Goal: Task Accomplishment & Management: Manage account settings

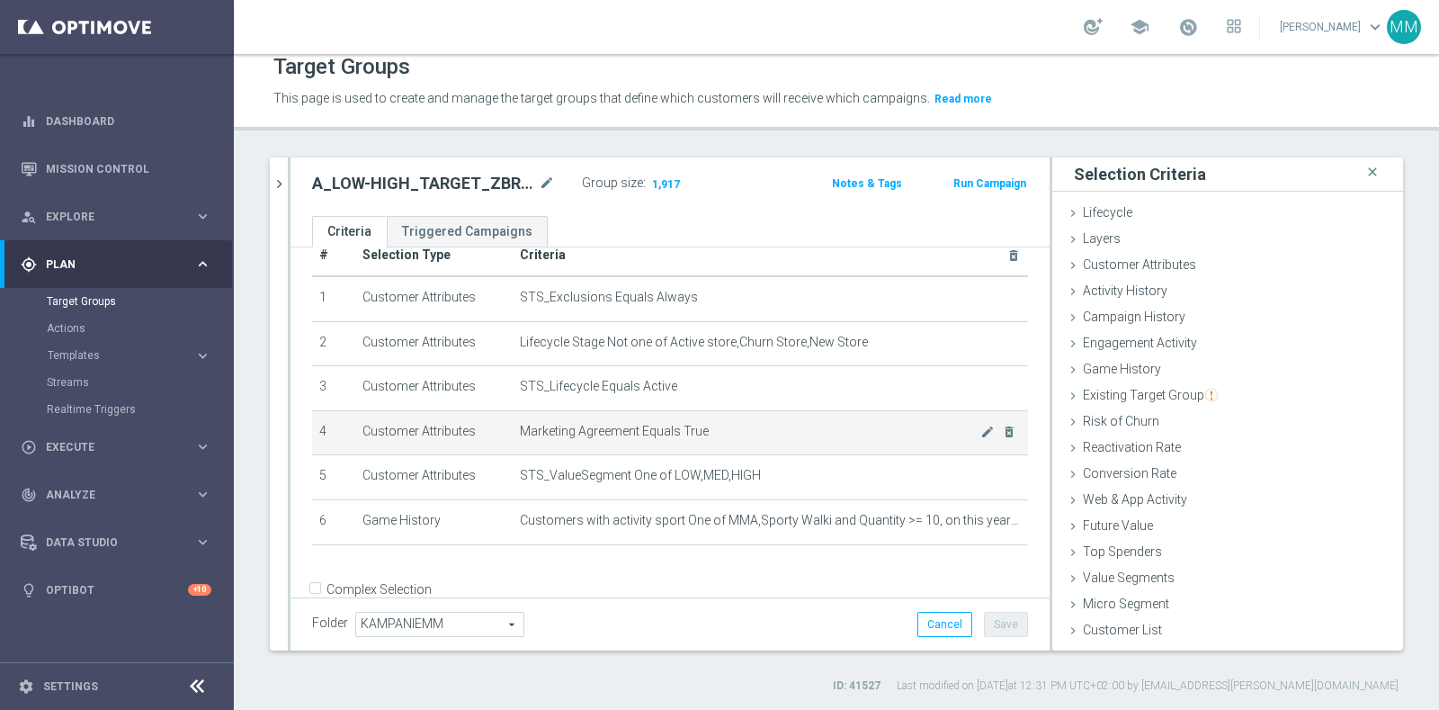
scroll to position [59, 0]
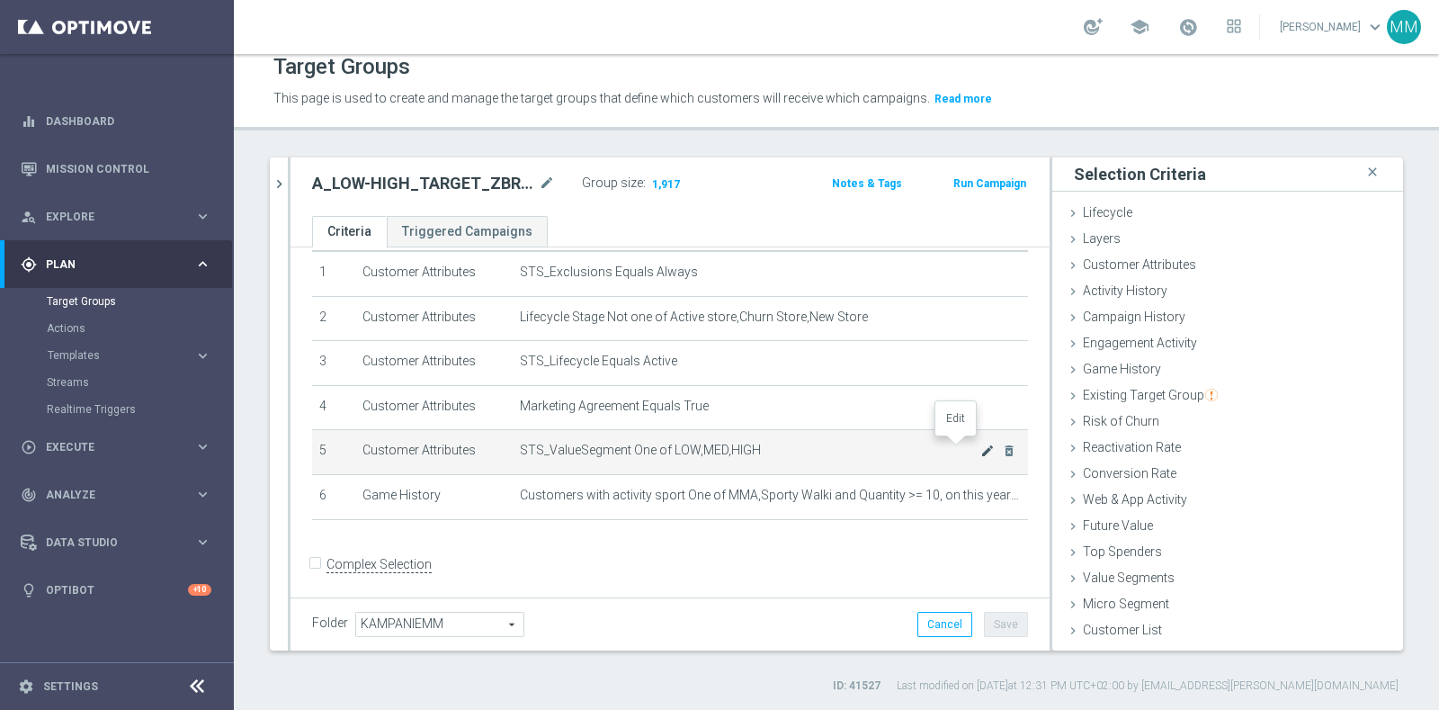
click at [980, 444] on icon "mode_edit" at bounding box center [987, 450] width 14 height 14
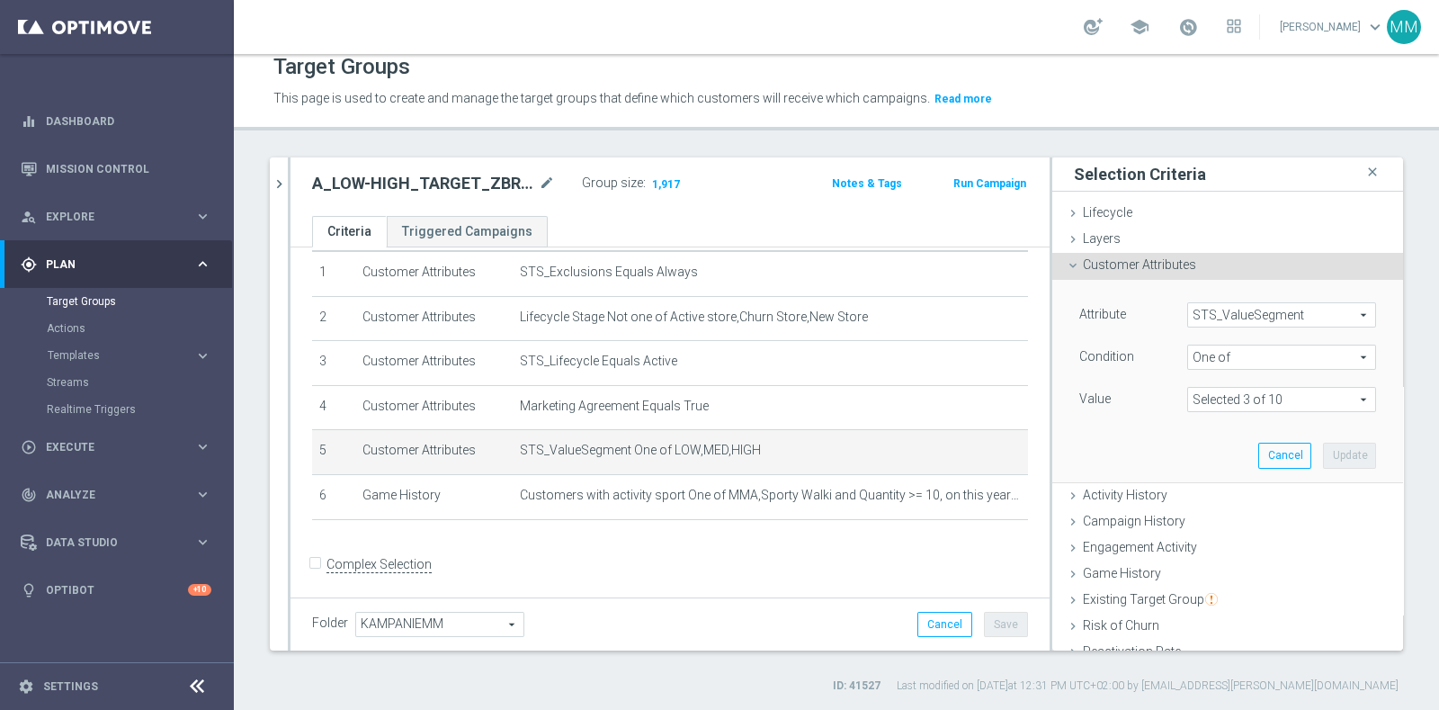
click at [1188, 388] on span at bounding box center [1281, 399] width 187 height 23
click at [1235, 446] on span "HIGH" at bounding box center [1295, 450] width 164 height 14
click at [1213, 446] on input "HIGH" at bounding box center [1207, 450] width 12 height 12
checkbox input "false"
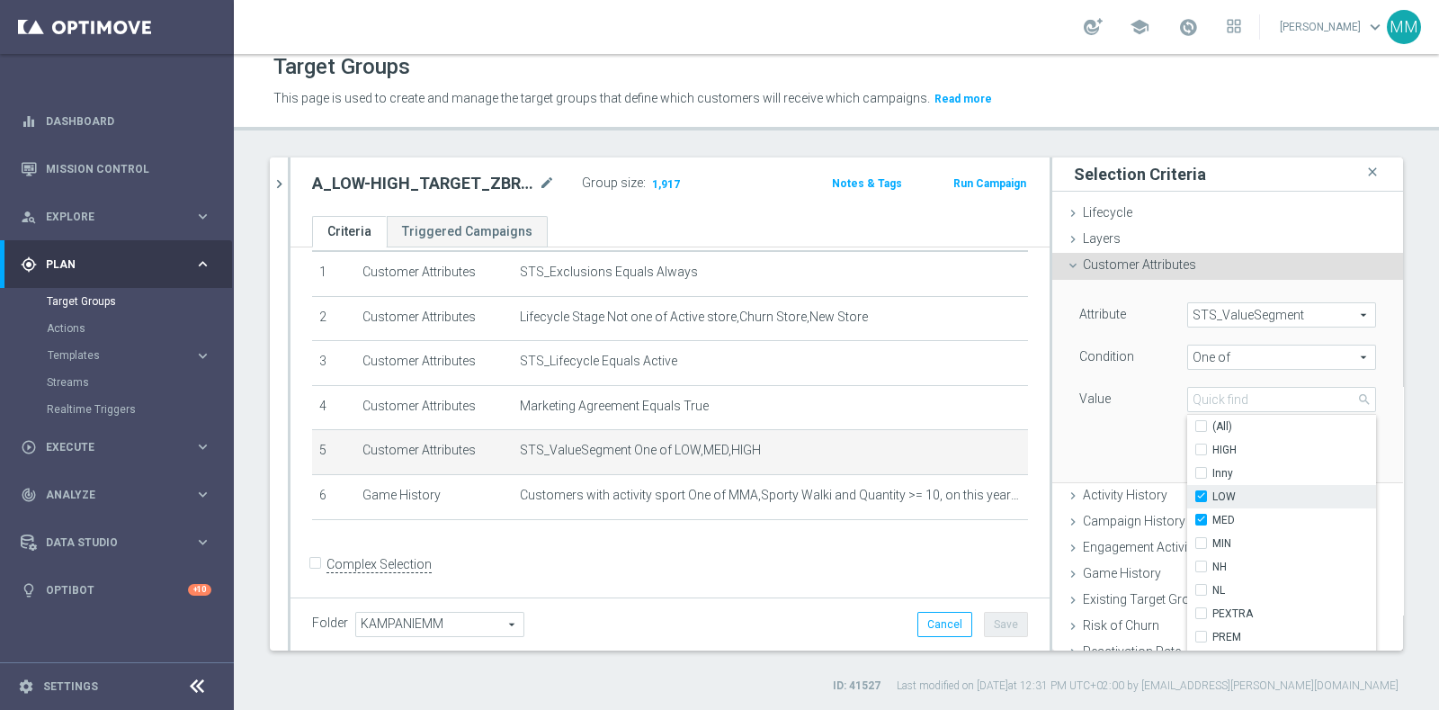
type input "Selected 2 of 10"
click at [1226, 509] on label "MED" at bounding box center [1295, 519] width 164 height 23
click at [1213, 515] on input "MED" at bounding box center [1207, 521] width 12 height 12
checkbox input "false"
type input "LOW"
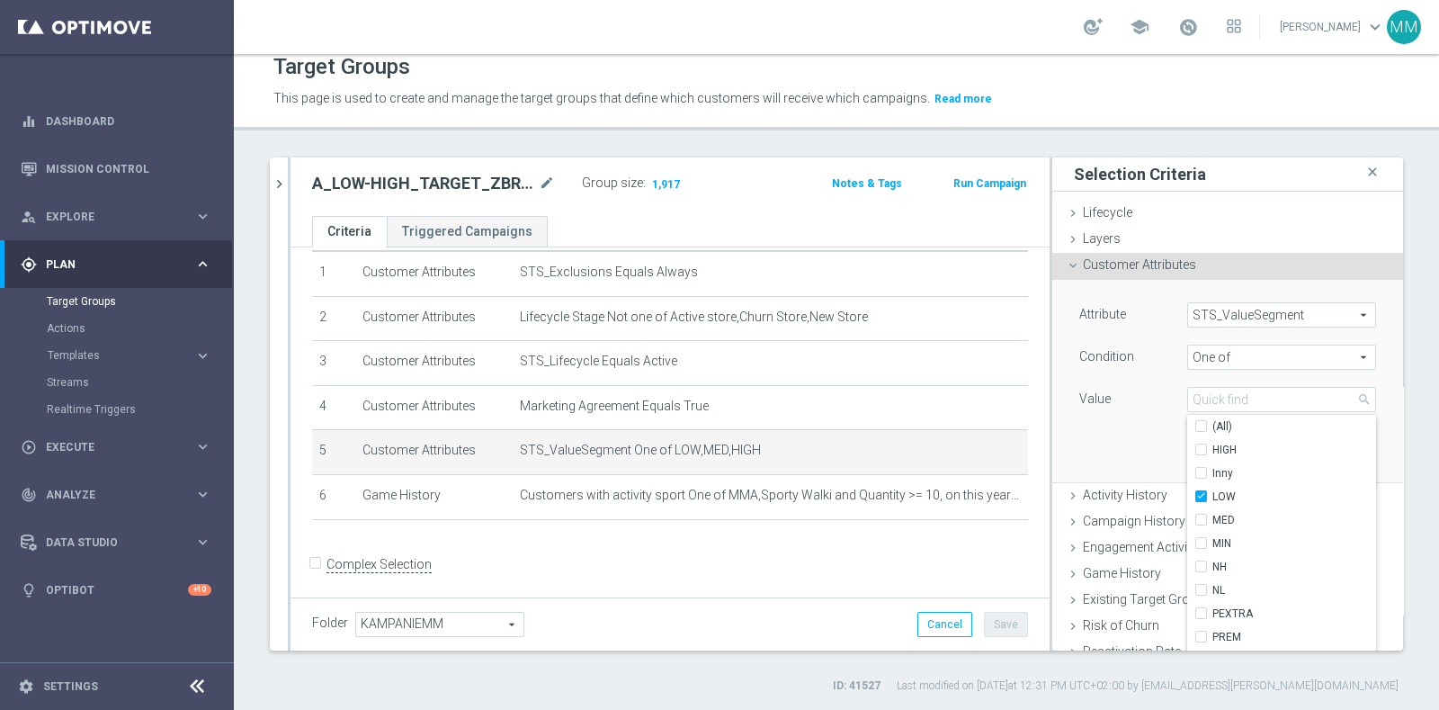
click at [1066, 405] on div "Value" at bounding box center [1120, 401] width 108 height 29
click at [1323, 456] on button "Update" at bounding box center [1349, 455] width 53 height 25
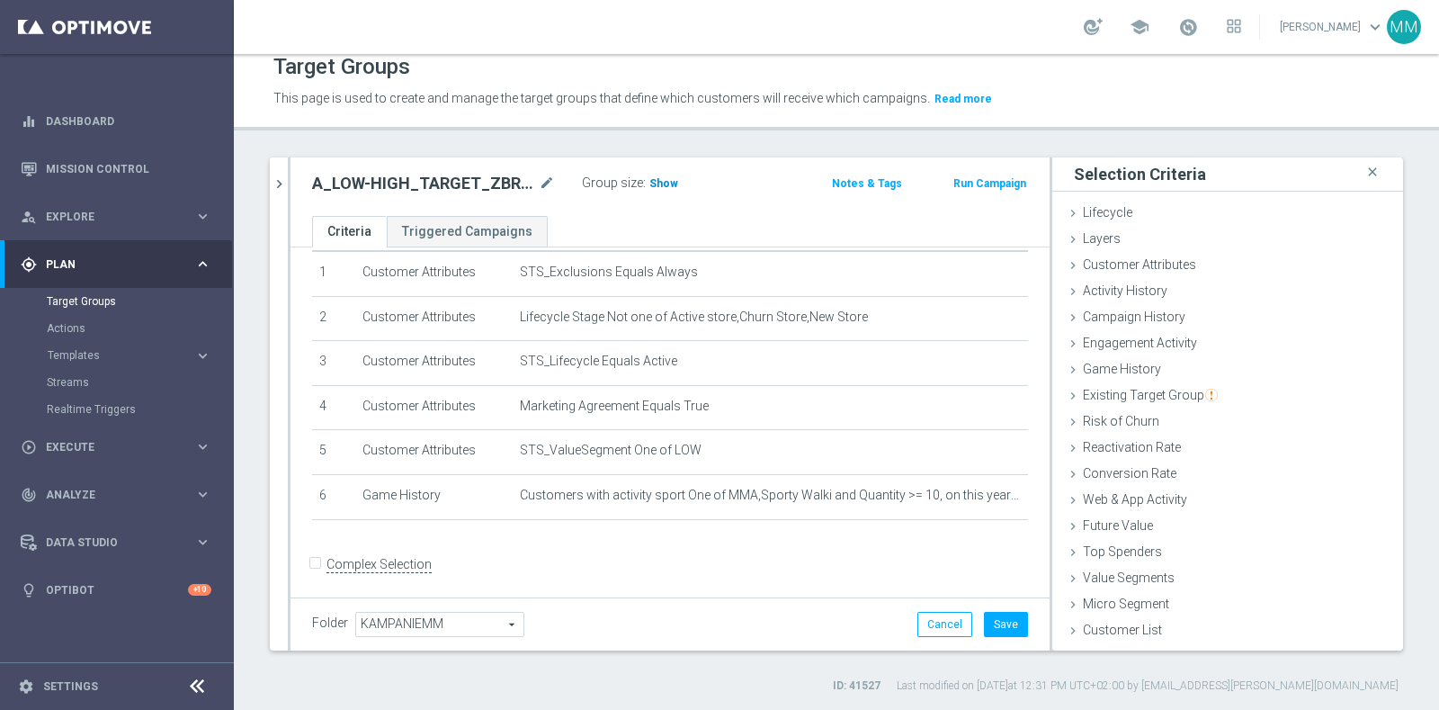
click at [662, 177] on span "Show" at bounding box center [663, 183] width 29 height 13
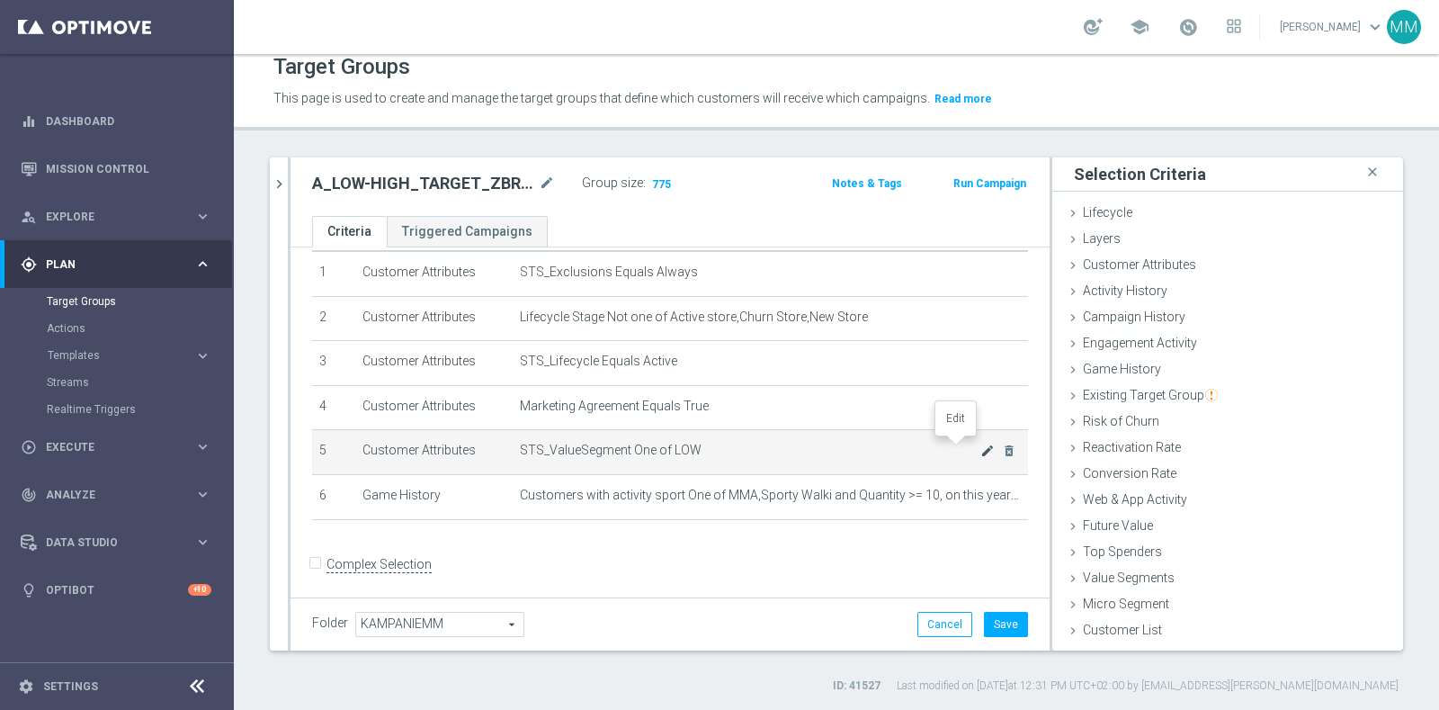
click at [980, 447] on icon "mode_edit" at bounding box center [987, 450] width 14 height 14
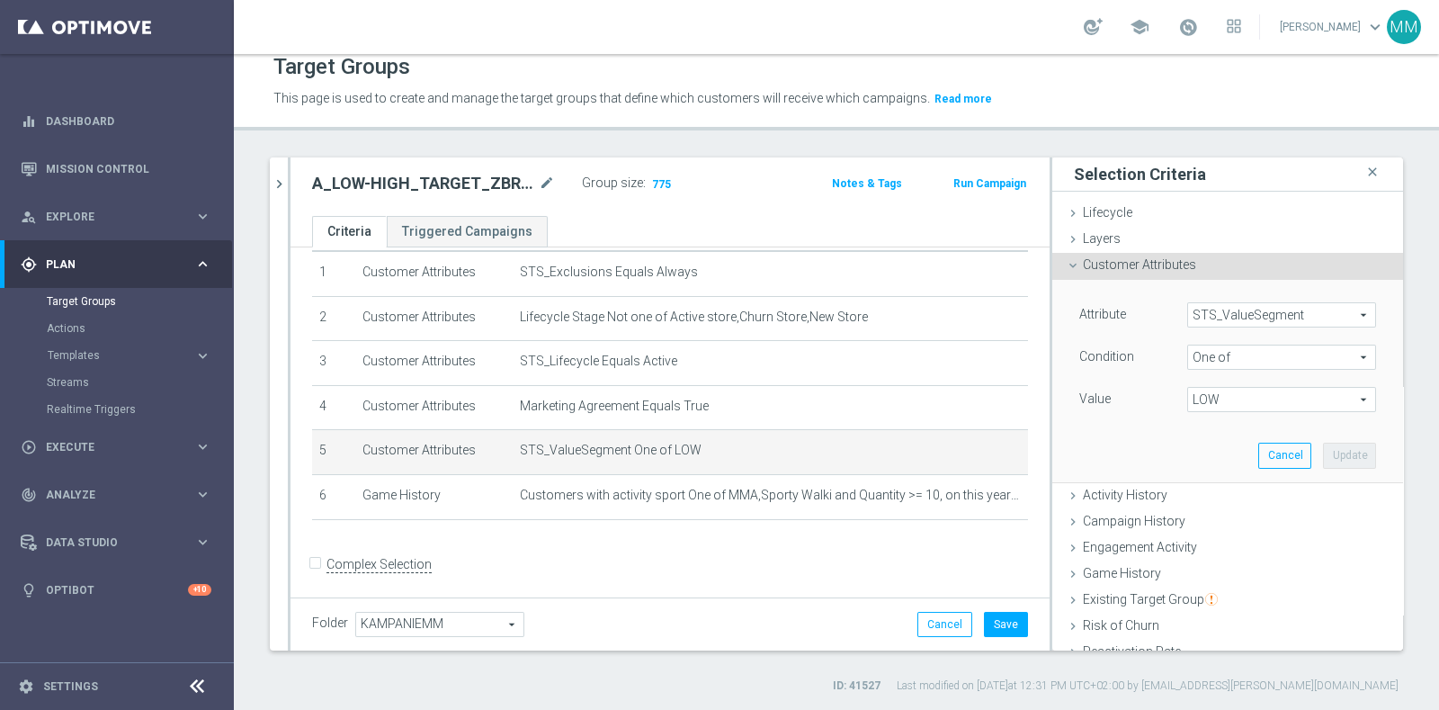
click at [1232, 402] on span "LOW" at bounding box center [1281, 399] width 187 height 23
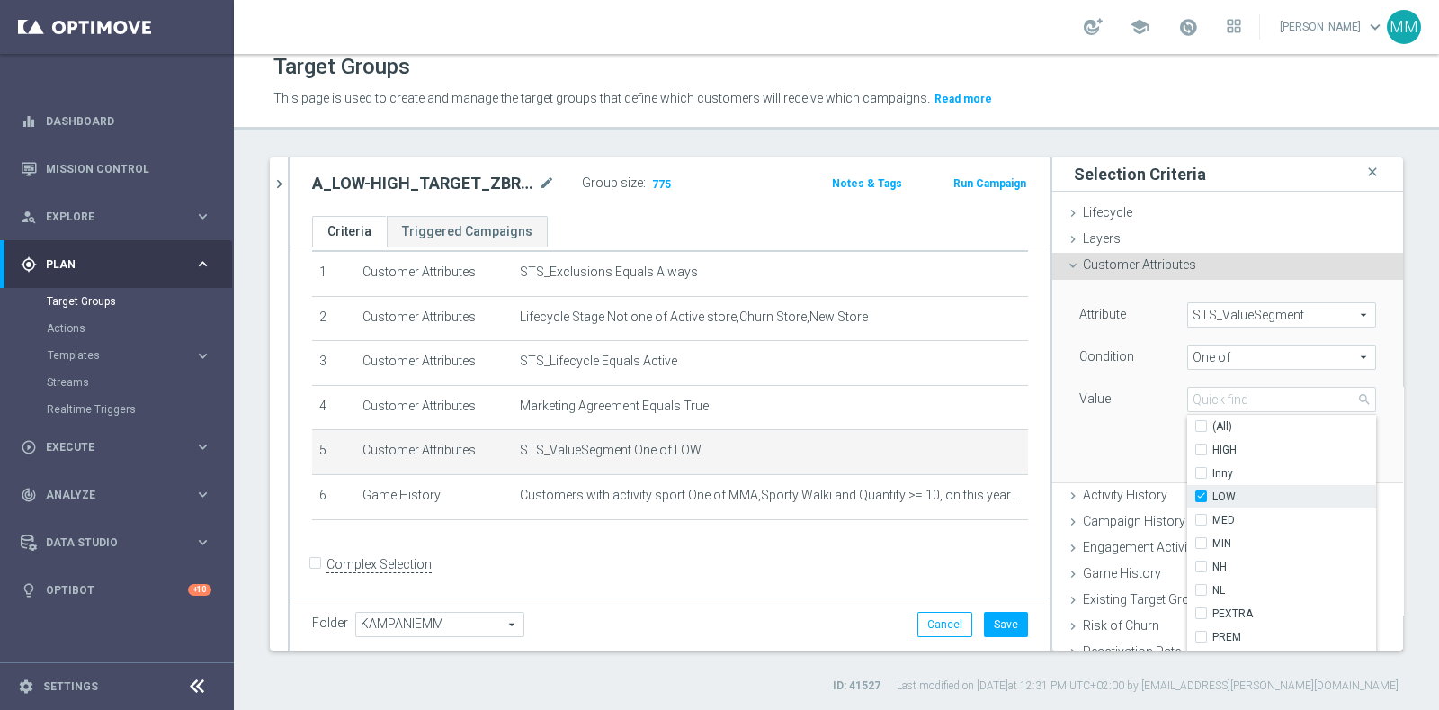
click at [1259, 485] on label "LOW" at bounding box center [1295, 496] width 164 height 23
click at [1213, 491] on input "LOW" at bounding box center [1207, 497] width 12 height 12
checkbox input "false"
type input "Select"
click at [1252, 509] on label "MED" at bounding box center [1295, 519] width 164 height 23
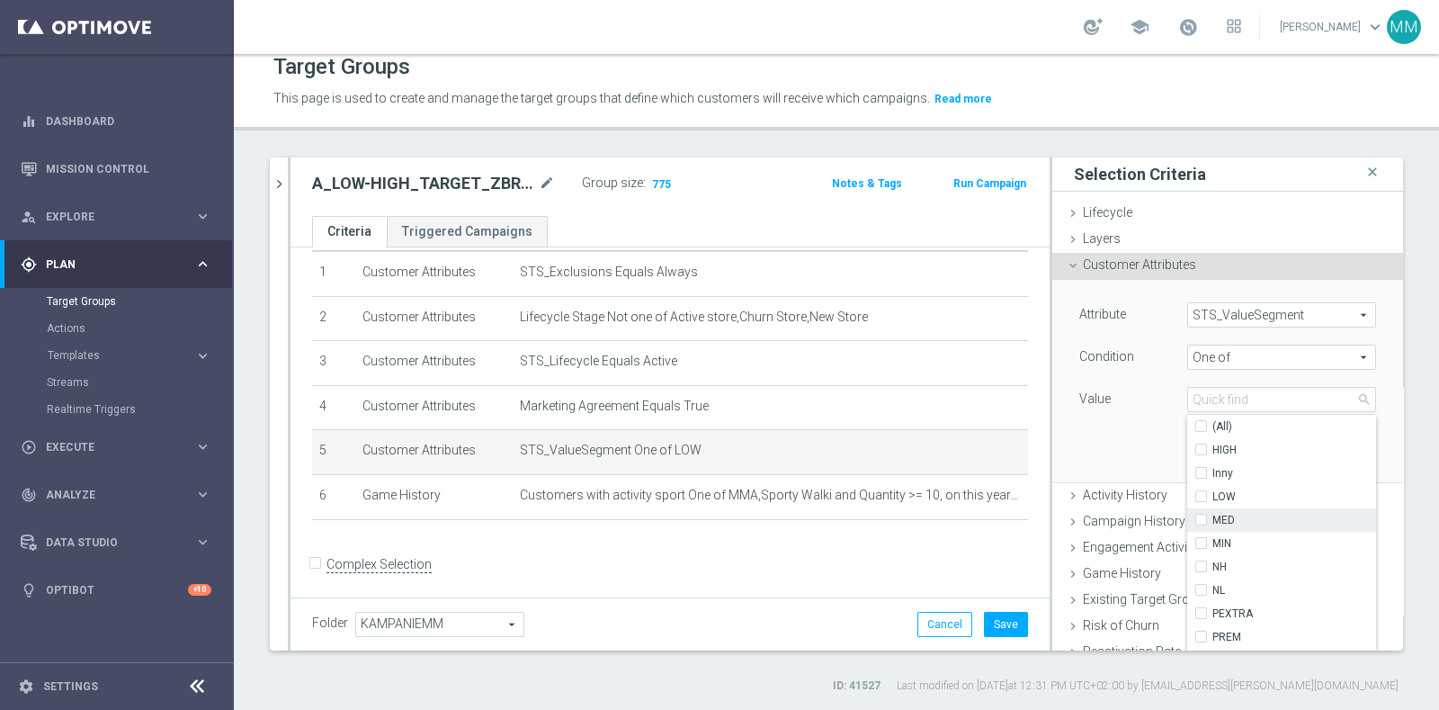
click at [1213, 515] on input "MED" at bounding box center [1207, 521] width 12 height 12
checkbox input "true"
type input "MED"
click at [1096, 469] on div "Attribute STS_ValueSegment STS_ValueSegment arrow_drop_down search Condition On…" at bounding box center [1228, 380] width 324 height 201
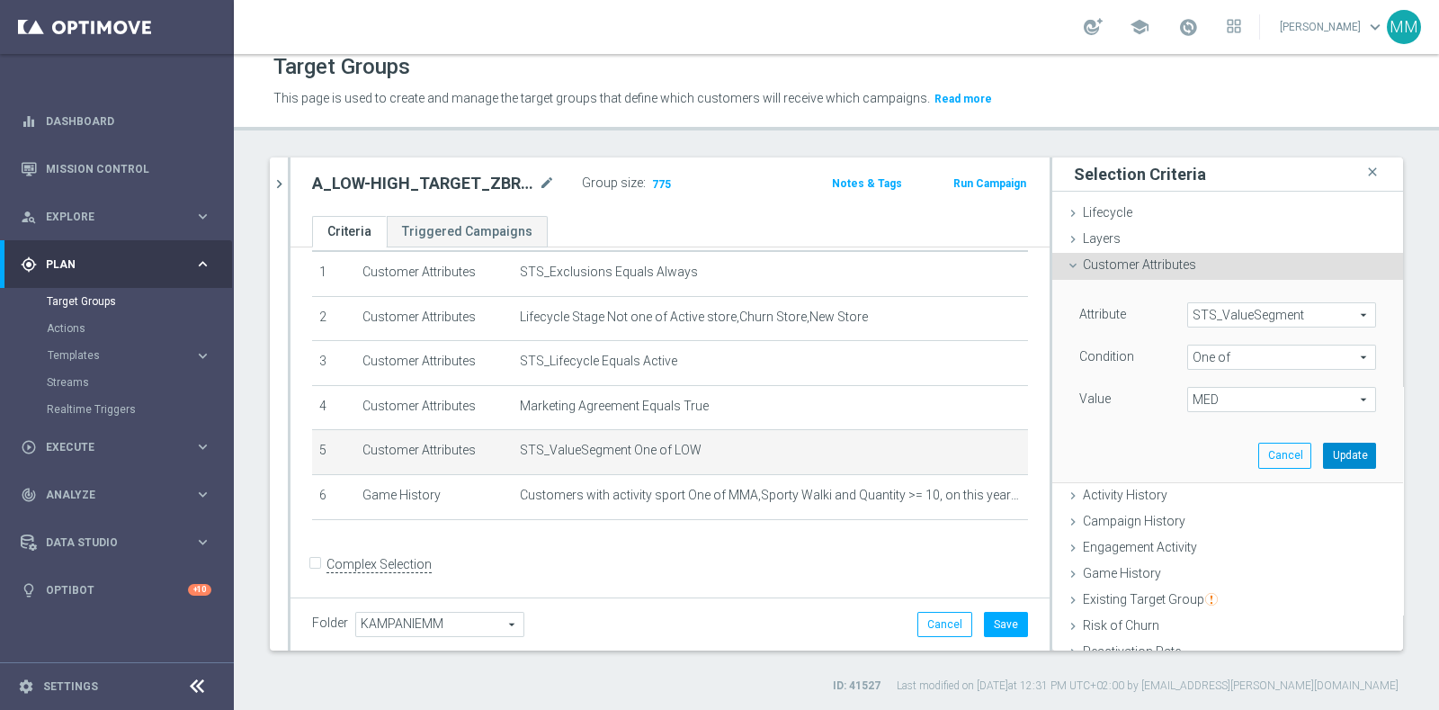
click at [1323, 445] on button "Update" at bounding box center [1349, 455] width 53 height 25
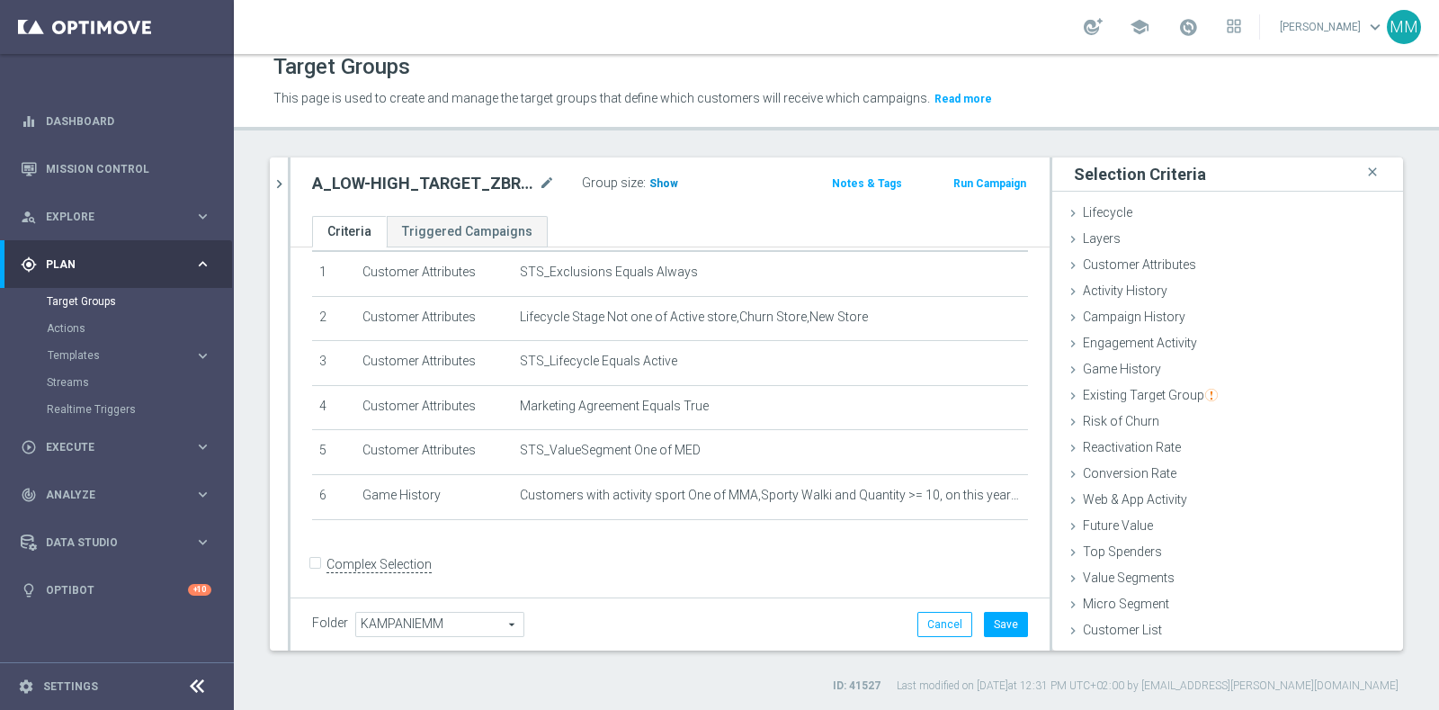
click at [652, 189] on h3 "Show" at bounding box center [664, 184] width 32 height 20
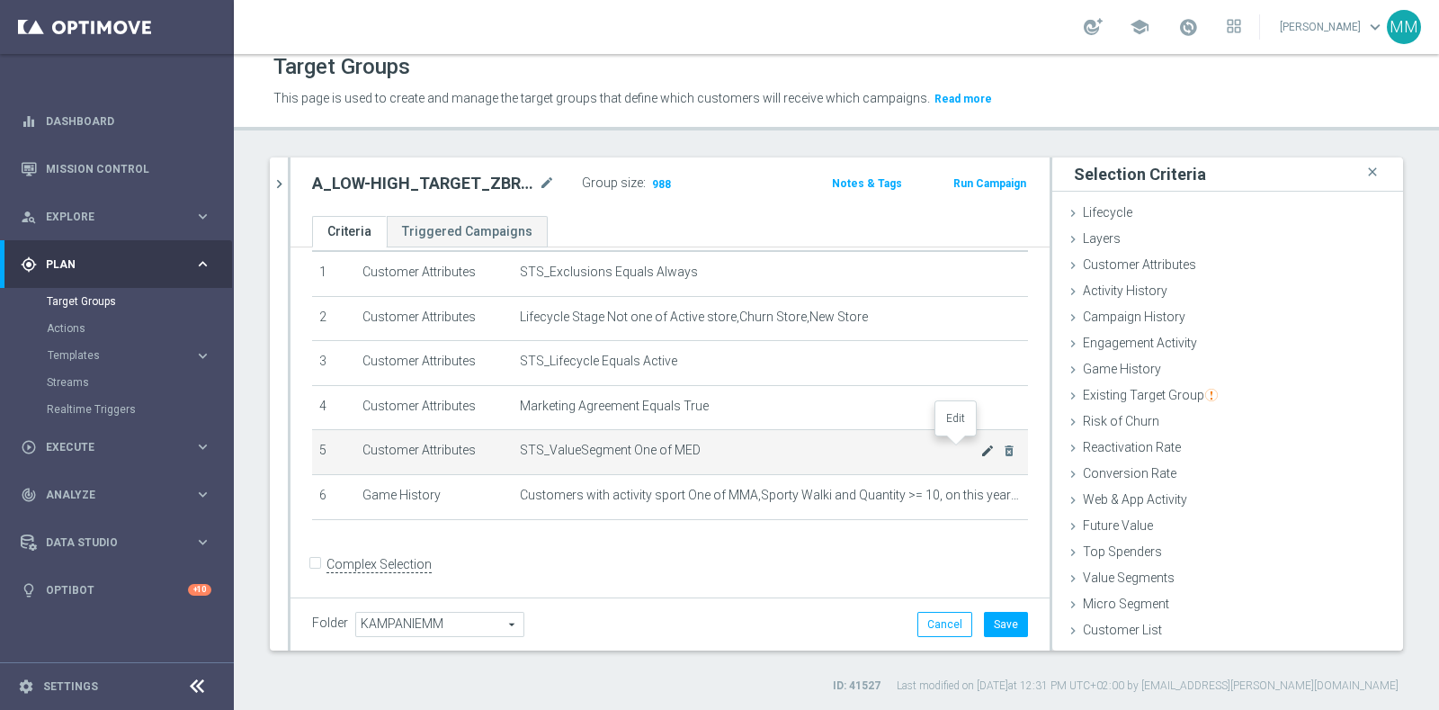
click at [980, 444] on icon "mode_edit" at bounding box center [987, 450] width 14 height 14
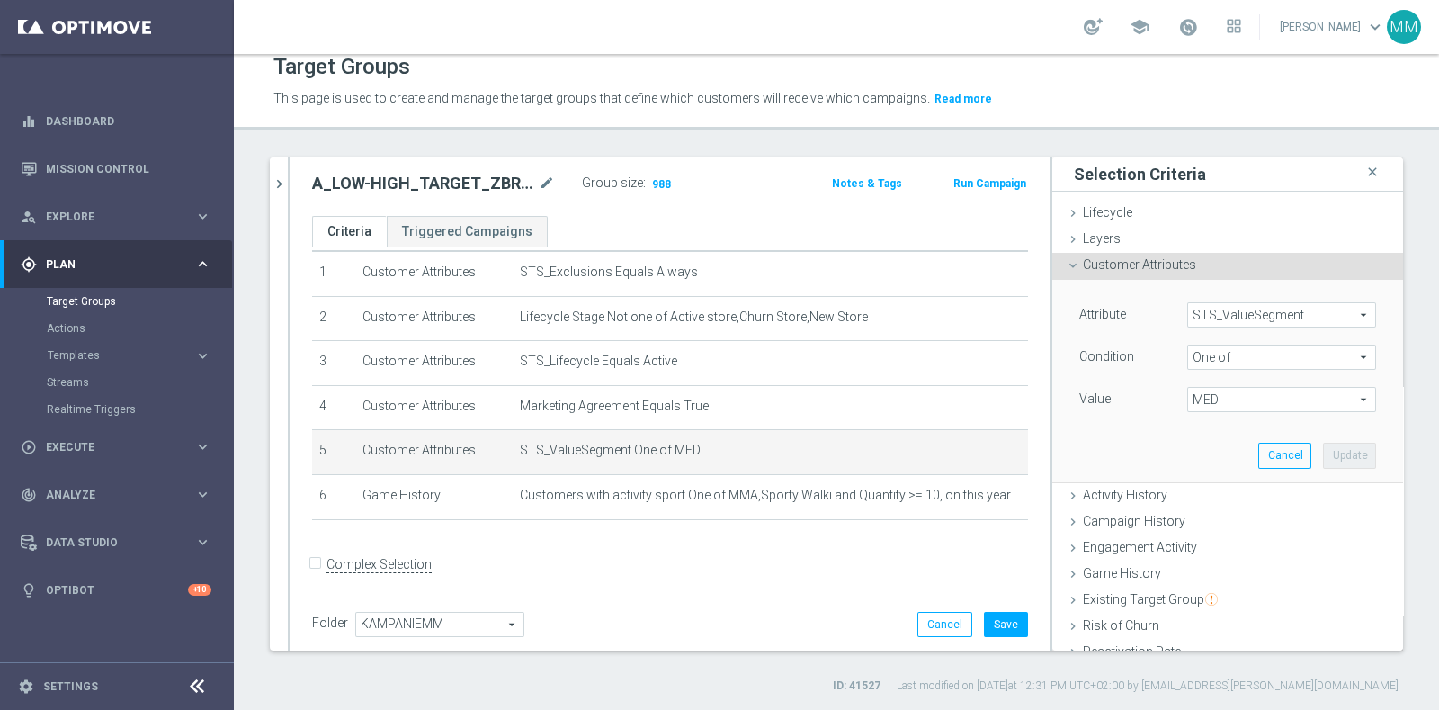
click at [1266, 396] on span "MED" at bounding box center [1281, 399] width 187 height 23
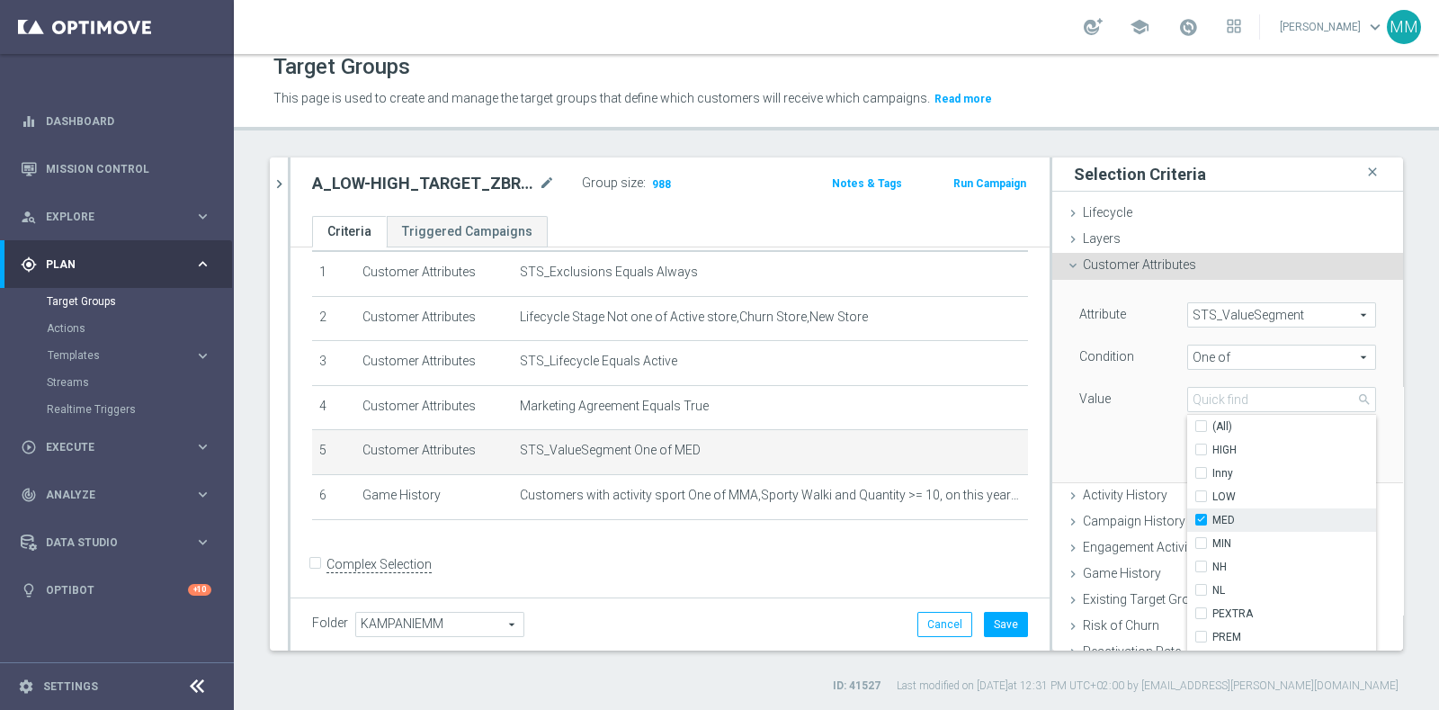
click at [1260, 514] on span "MED" at bounding box center [1295, 520] width 164 height 14
click at [1213, 515] on input "MED" at bounding box center [1207, 521] width 12 height 12
checkbox input "false"
type input "Select"
click at [1261, 449] on span "HIGH" at bounding box center [1295, 450] width 164 height 14
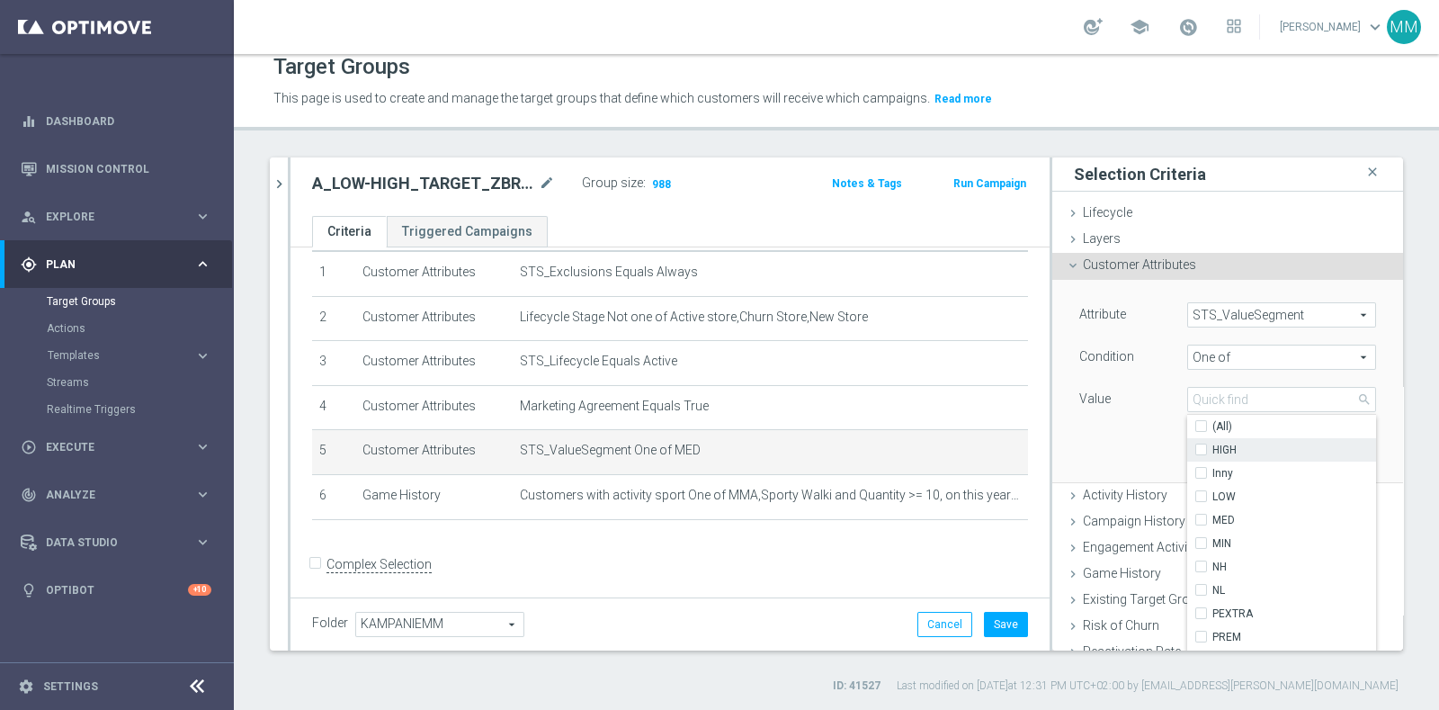
click at [1213, 449] on input "HIGH" at bounding box center [1207, 450] width 12 height 12
checkbox input "true"
type input "HIGH"
click at [1120, 458] on div "Attribute STS_ValueSegment STS_ValueSegment arrow_drop_down search Condition On…" at bounding box center [1228, 380] width 324 height 201
click at [1323, 455] on button "Update" at bounding box center [1349, 455] width 53 height 25
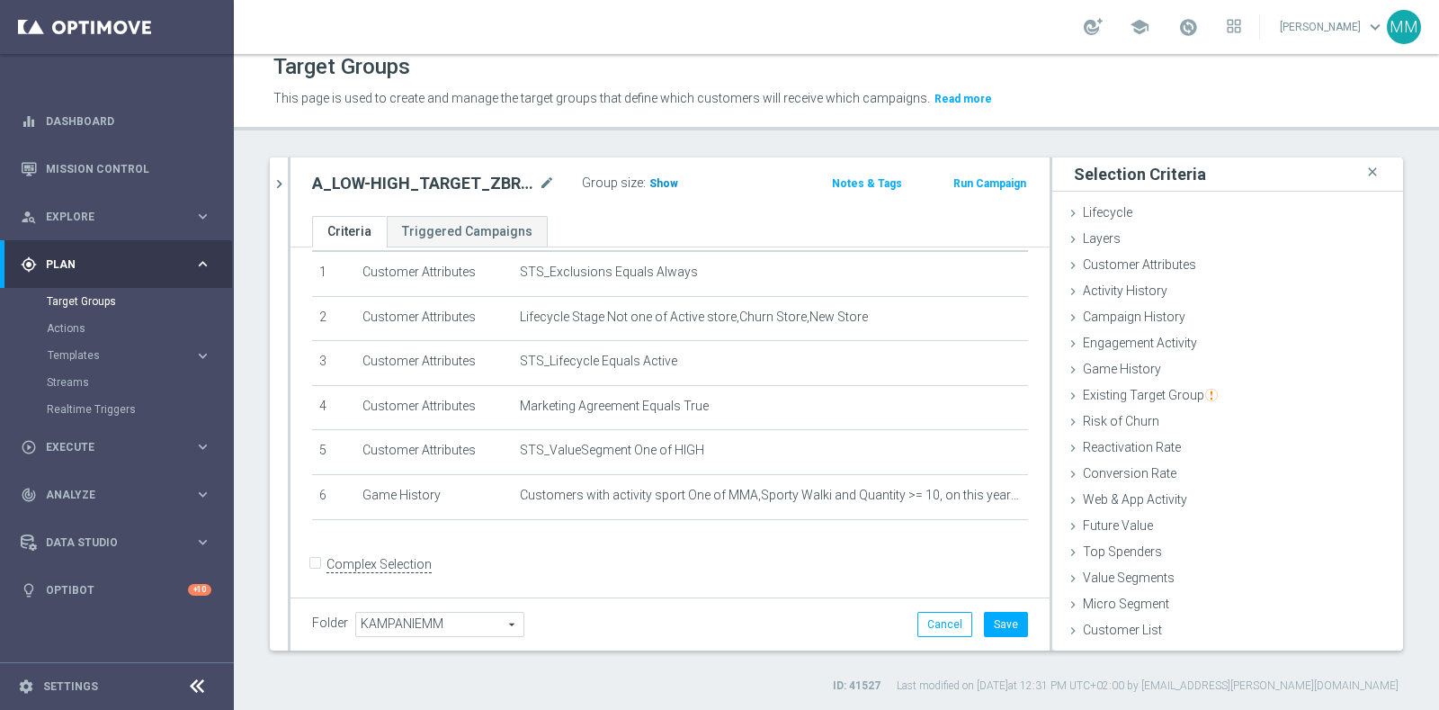
click at [658, 183] on span "Show" at bounding box center [663, 183] width 29 height 13
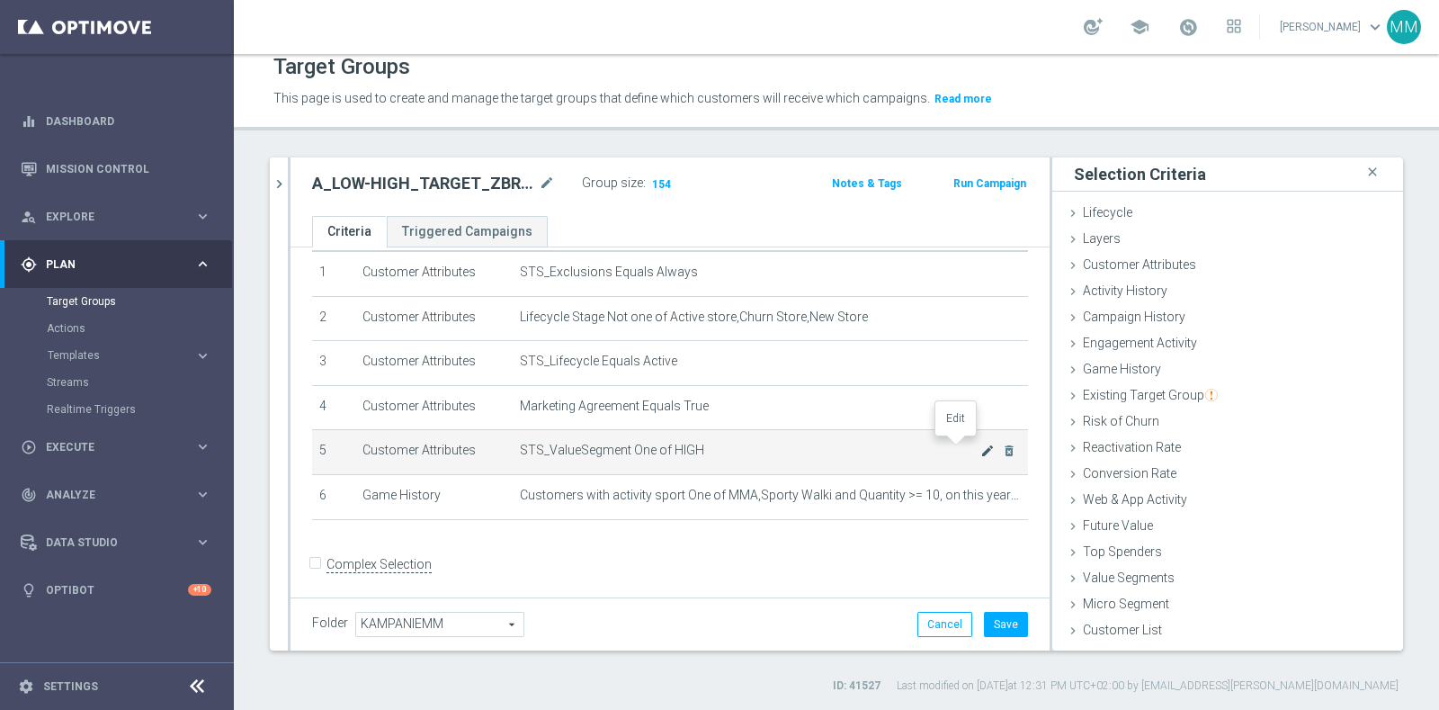
click at [980, 447] on icon "mode_edit" at bounding box center [987, 450] width 14 height 14
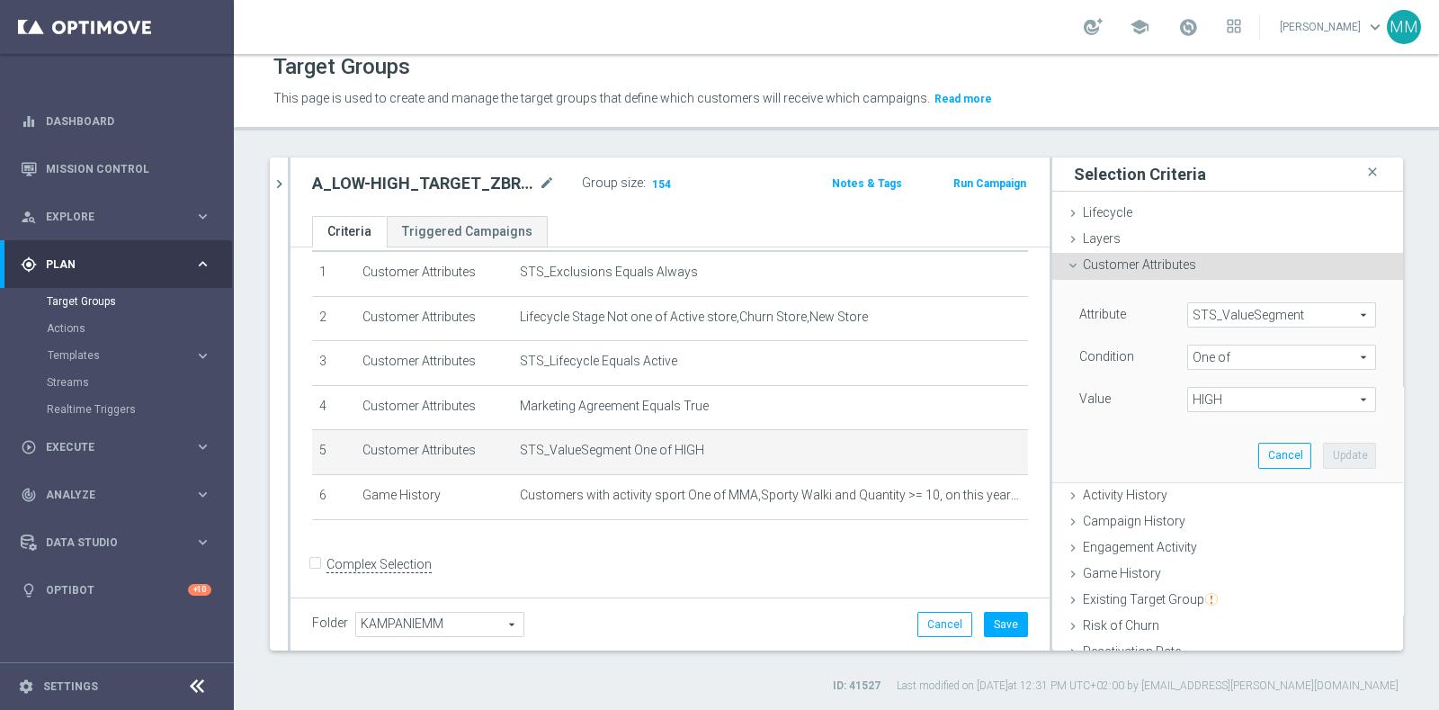
click at [1188, 393] on span "HIGH" at bounding box center [1281, 399] width 187 height 23
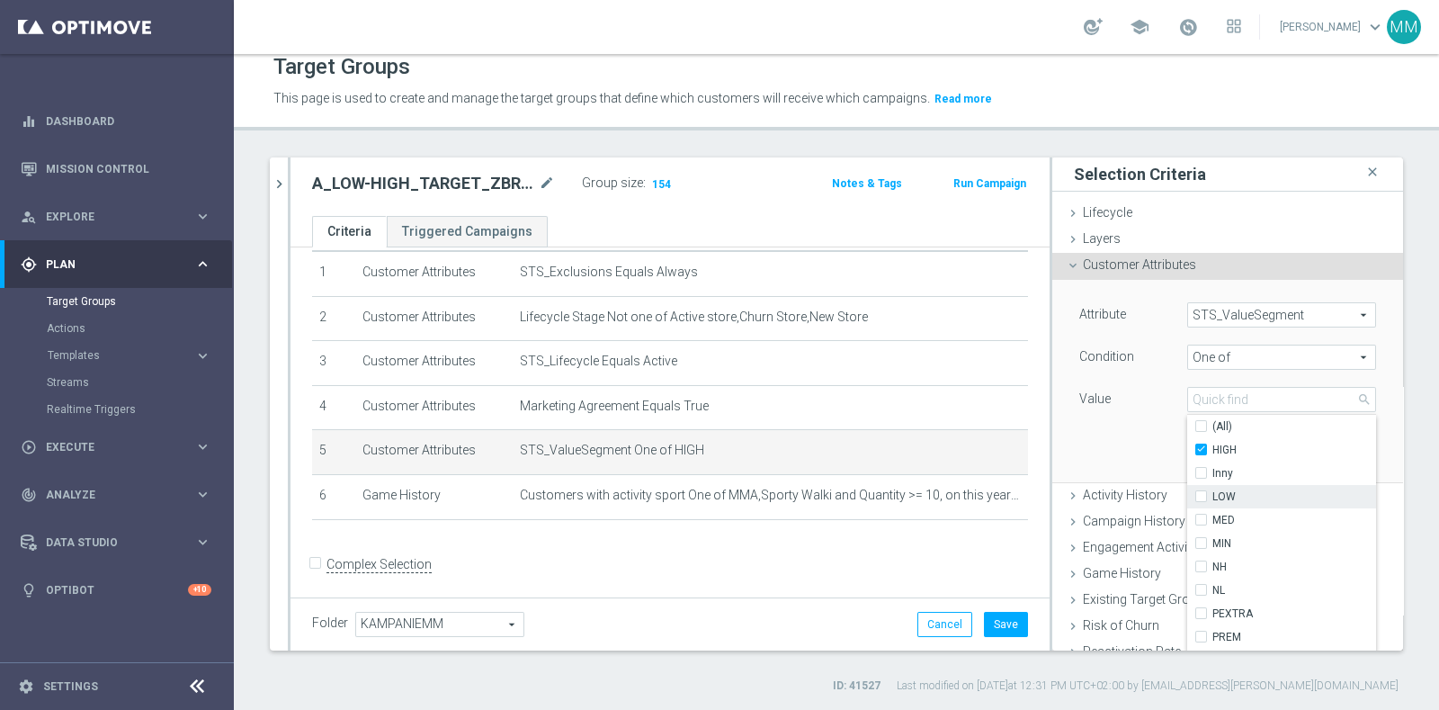
click at [1236, 502] on label "LOW" at bounding box center [1295, 496] width 164 height 23
click at [1213, 502] on input "LOW" at bounding box center [1207, 497] width 12 height 12
checkbox input "true"
type input "Selected 2 of 10"
click at [1236, 519] on span "MED" at bounding box center [1295, 520] width 164 height 14
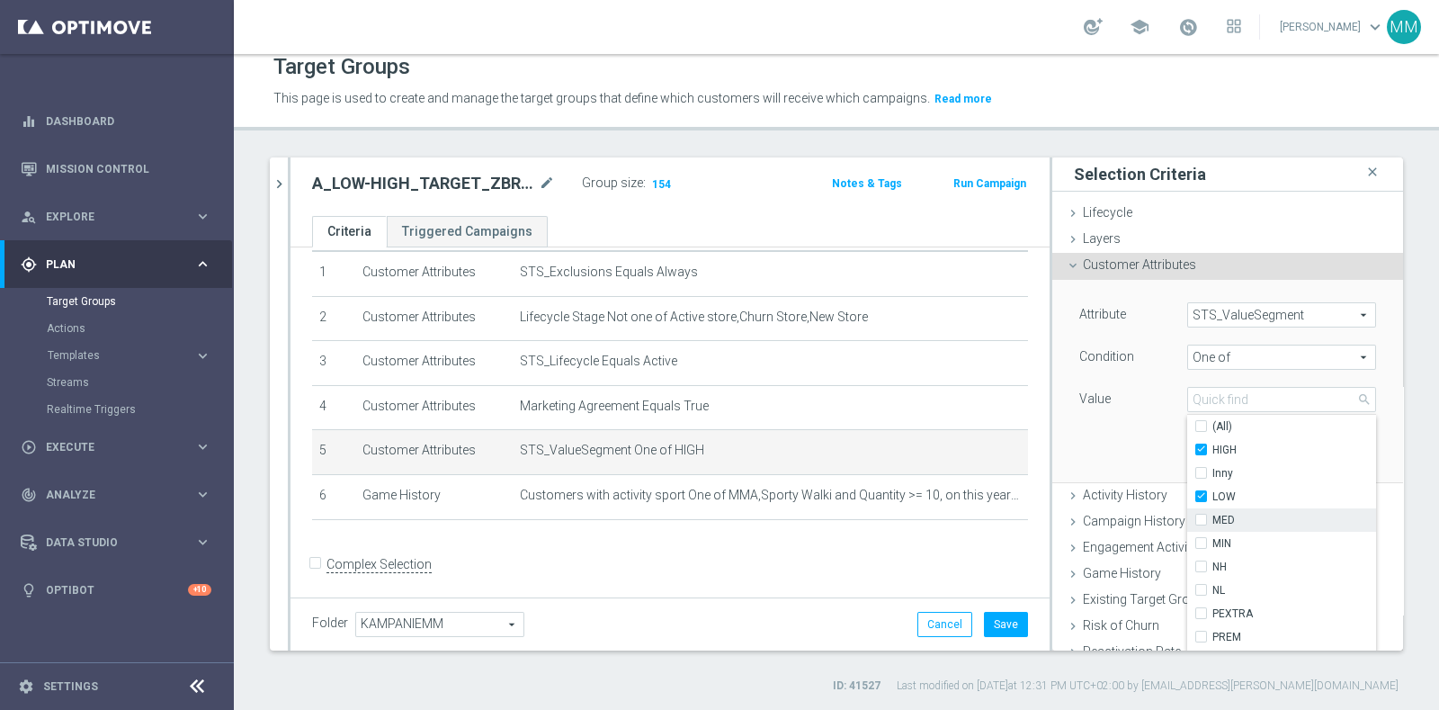
click at [1213, 519] on input "MED" at bounding box center [1207, 521] width 12 height 12
checkbox input "true"
type input "Selected 3 of 10"
click at [1085, 444] on div "Attribute STS_ValueSegment STS_ValueSegment arrow_drop_down search Condition On…" at bounding box center [1228, 380] width 324 height 201
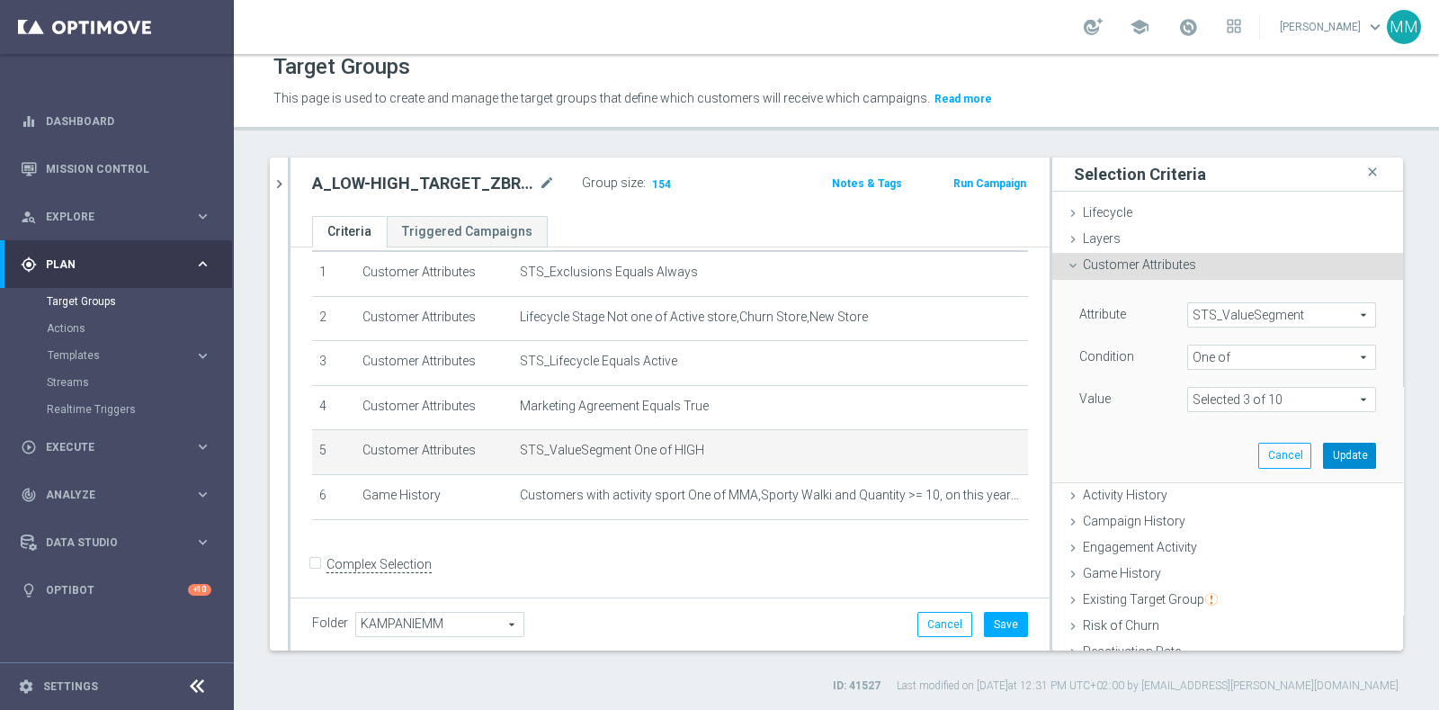
click at [1323, 457] on button "Update" at bounding box center [1349, 455] width 53 height 25
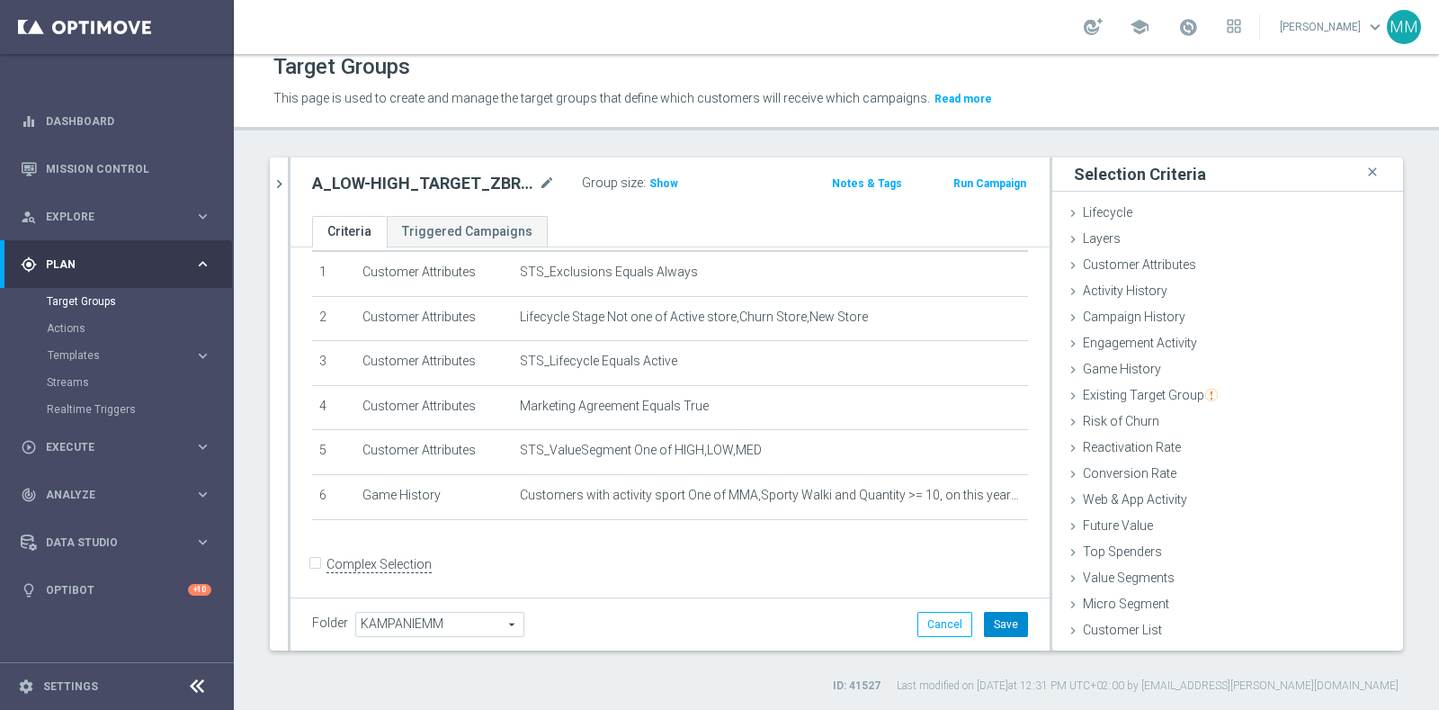
click at [1003, 617] on button "Save" at bounding box center [1006, 624] width 44 height 25
